Goal: Check status: Check status

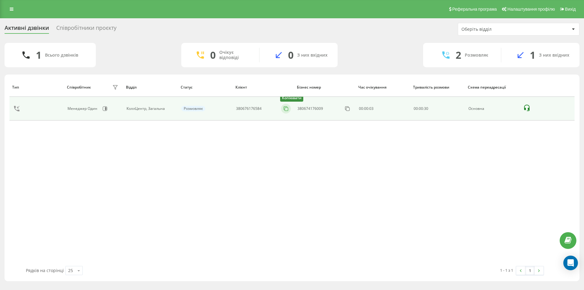
click at [286, 111] on icon at bounding box center [286, 109] width 6 height 6
click at [284, 109] on icon at bounding box center [286, 109] width 6 height 6
click at [287, 109] on icon at bounding box center [286, 109] width 6 height 6
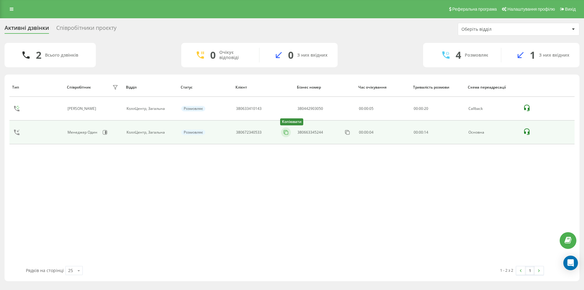
click at [285, 132] on rect at bounding box center [286, 132] width 3 height 3
click at [288, 133] on icon at bounding box center [286, 132] width 6 height 6
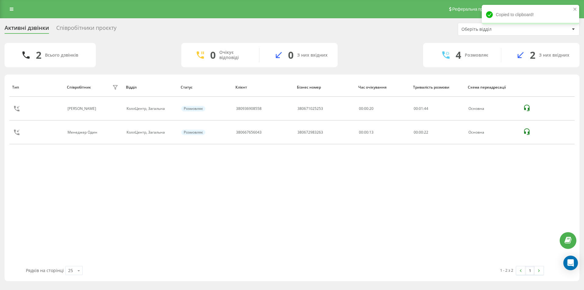
click at [282, 178] on div "Тип Співробітник фільтру Відділ Статус Клієнт Бізнес номер Час очікування Трива…" at bounding box center [291, 172] width 565 height 188
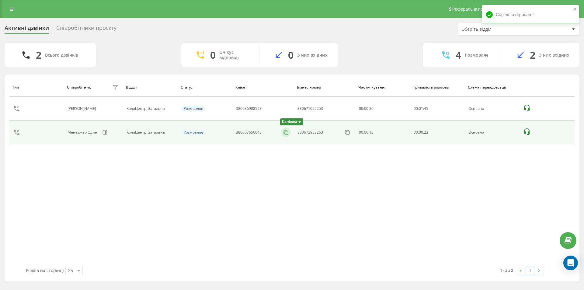
click at [285, 135] on icon at bounding box center [286, 132] width 6 height 6
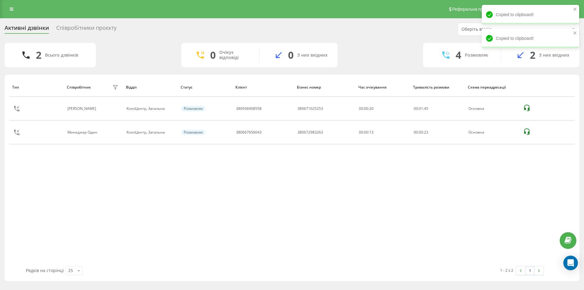
drag, startPoint x: 320, startPoint y: 223, endPoint x: 319, endPoint y: 220, distance: 3.2
click at [320, 223] on div "Тип Співробітник фільтру Відділ Статус Клієнт Бізнес номер Час очікування Трива…" at bounding box center [291, 172] width 565 height 188
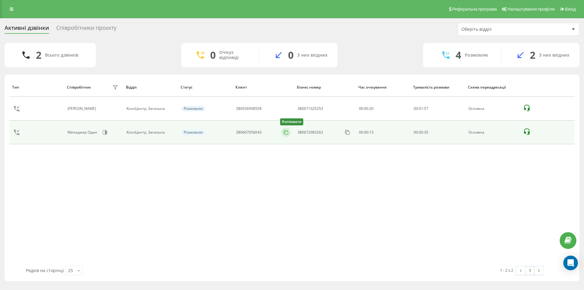
click at [286, 133] on icon at bounding box center [286, 132] width 6 height 6
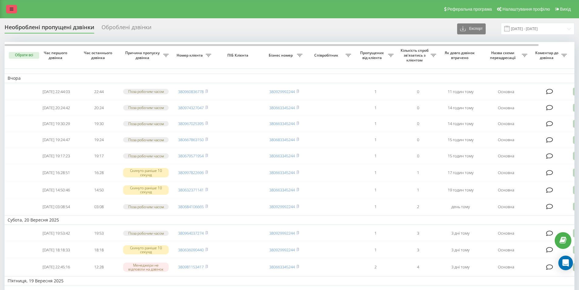
click at [10, 9] on icon at bounding box center [12, 9] width 4 height 4
